Goal: Find specific page/section: Find specific page/section

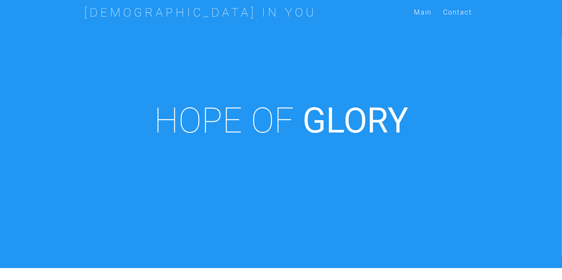
scroll to position [269, 0]
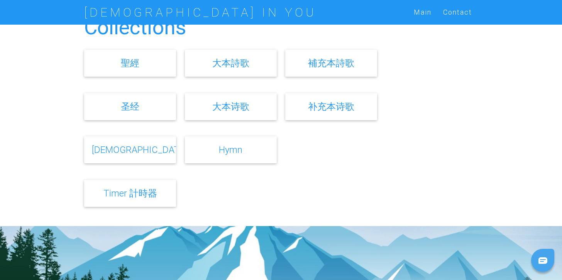
click at [232, 108] on link "大本诗歌" at bounding box center [230, 106] width 37 height 11
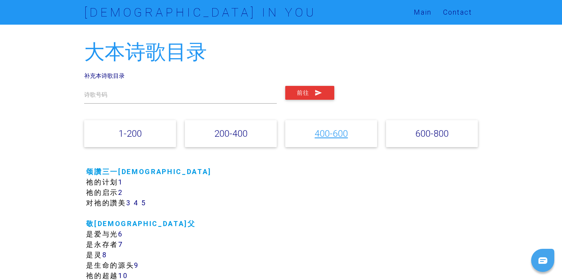
click at [324, 135] on link "400-600" at bounding box center [330, 133] width 33 height 11
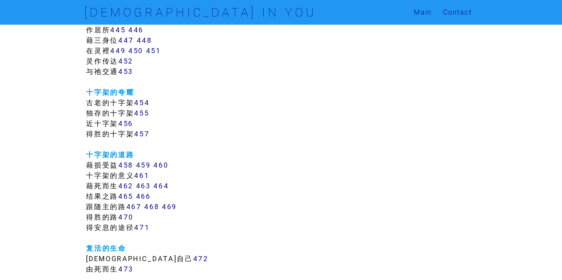
scroll to position [1985, 0]
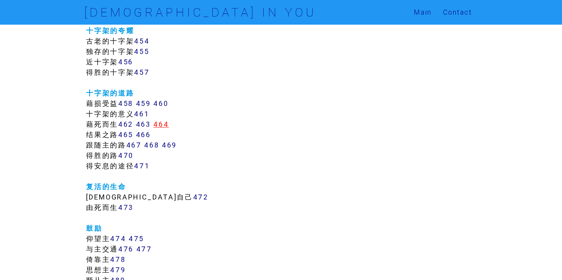
click at [162, 123] on link "464" at bounding box center [160, 124] width 15 height 9
